Goal: Task Accomplishment & Management: Use online tool/utility

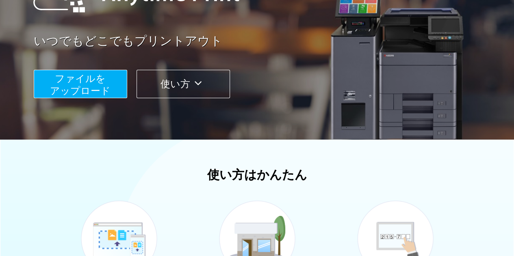
click at [100, 91] on span "ファイルを ​​アップロード" at bounding box center [80, 84] width 61 height 23
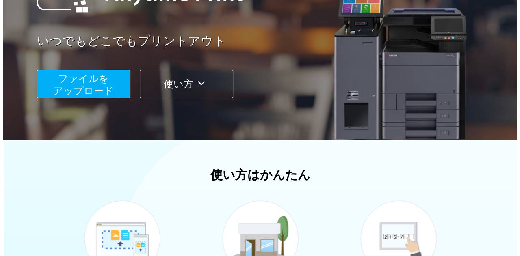
scroll to position [73, 0]
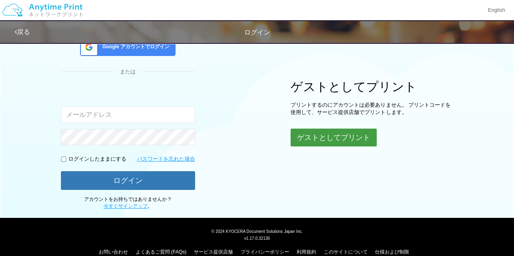
click at [328, 138] on button "ゲストとしてプリント" at bounding box center [334, 138] width 86 height 18
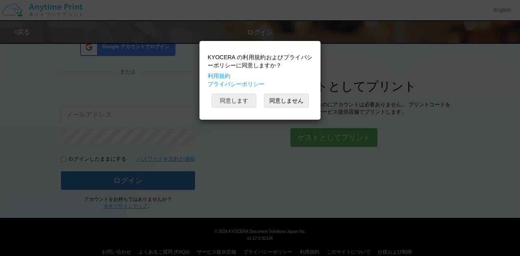
click at [232, 100] on button "同意します" at bounding box center [234, 101] width 45 height 14
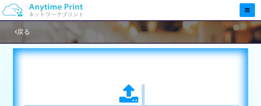
scroll to position [317, 0]
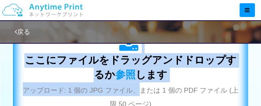
drag, startPoint x: 68, startPoint y: 79, endPoint x: 142, endPoint y: 106, distance: 78.8
click at [142, 106] on div "ステップ 2: プリントするファイルを選択 ここにファイルをドラッグアンドドロップするか 参照 します アップロード: 1 個の JPG ファイル、または 1…" at bounding box center [130, 56] width 261 height 212
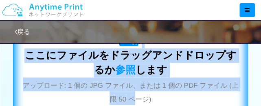
scroll to position [358, 0]
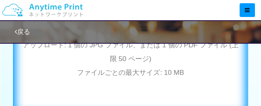
click at [165, 79] on div "ここにファイルをドラッグアンドドロップするか 参照 します アップロード: 1 個の JPG ファイル、または 1 個の PDF ファイル (上限 50 ペー…" at bounding box center [130, 32] width 217 height 147
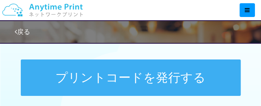
scroll to position [439, 0]
click at [134, 82] on button "プリントコードを発行する" at bounding box center [130, 78] width 219 height 37
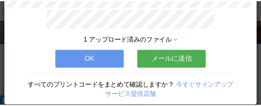
scroll to position [87, 0]
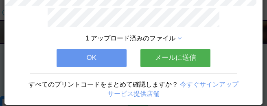
click at [115, 54] on button "OK" at bounding box center [91, 58] width 70 height 18
